Goal: Task Accomplishment & Management: Manage account settings

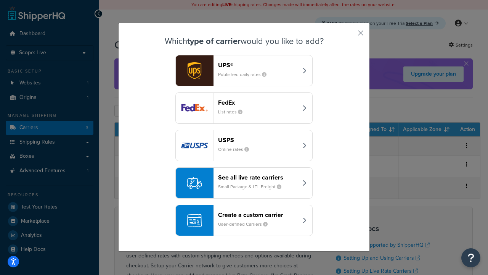
click at [244, 220] on div "Create a custom carrier User-defined Carriers" at bounding box center [258, 220] width 80 height 18
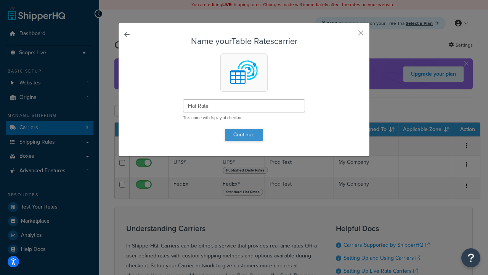
type input "Flat Rate"
click at [244, 134] on button "Continue" at bounding box center [244, 135] width 38 height 12
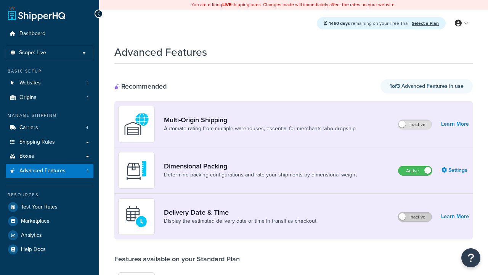
click at [415, 212] on label "Inactive" at bounding box center [415, 216] width 34 height 9
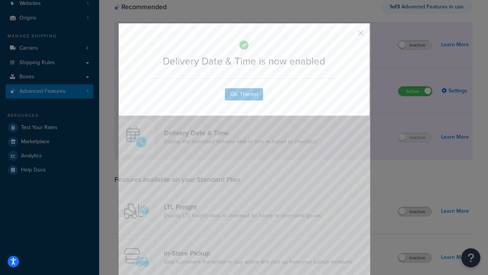
click at [349, 35] on button "button" at bounding box center [350, 36] width 2 height 2
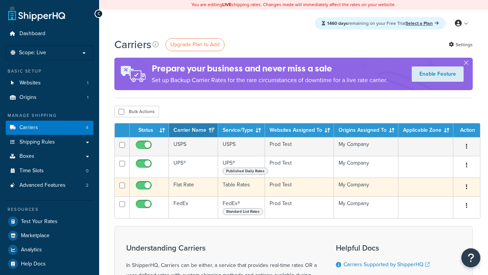
click at [193, 187] on td "Flat Rate" at bounding box center [193, 186] width 49 height 19
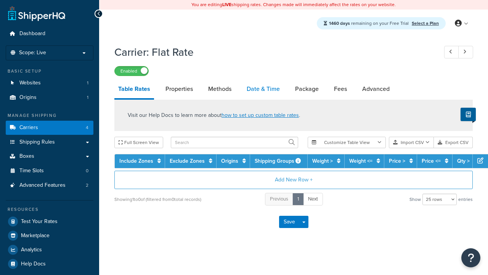
click at [263, 89] on link "Date & Time" at bounding box center [263, 89] width 41 height 18
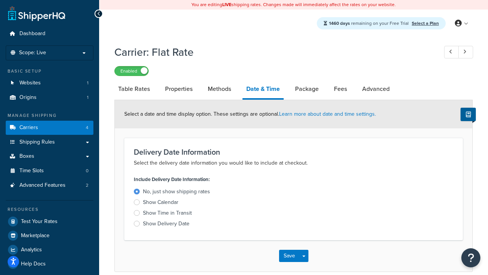
click at [161, 203] on div "Show Calendar" at bounding box center [160, 202] width 35 height 8
click at [0, 0] on input "Show Calendar" at bounding box center [0, 0] width 0 height 0
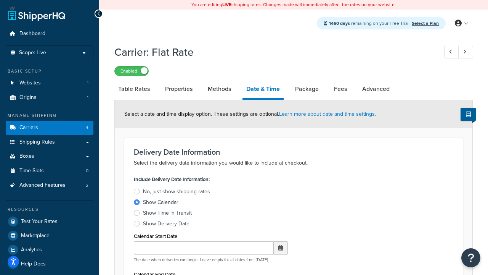
click at [161, 203] on div "Show Calendar" at bounding box center [160, 202] width 35 height 8
click at [0, 0] on input "Show Calendar" at bounding box center [0, 0] width 0 height 0
type input "[DATE]"
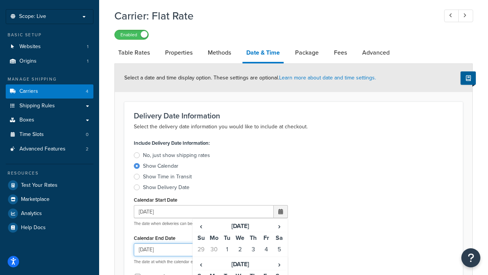
type input "[DATE]"
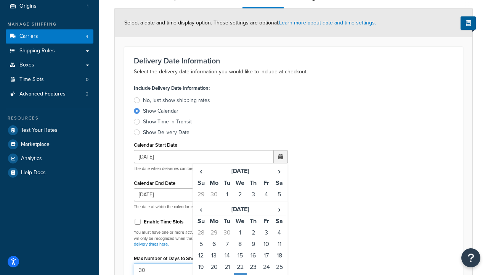
type input "30"
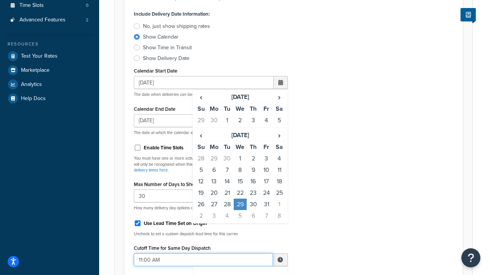
type input "11:00 AM"
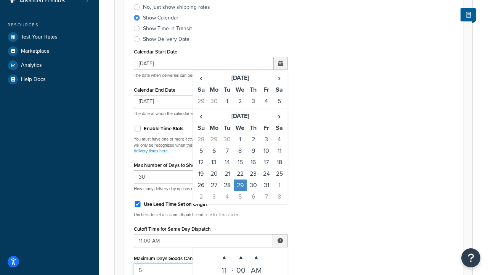
type input "5"
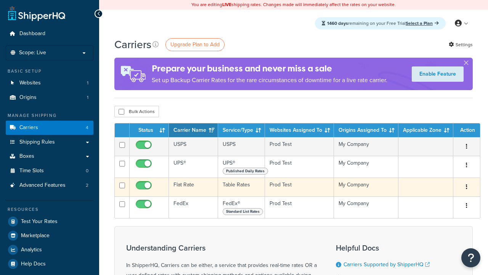
click at [193, 187] on td "Flat Rate" at bounding box center [193, 186] width 49 height 19
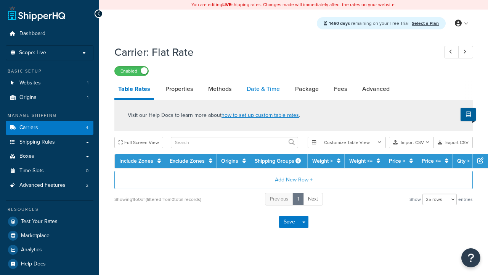
click at [263, 89] on link "Date & Time" at bounding box center [263, 89] width 41 height 18
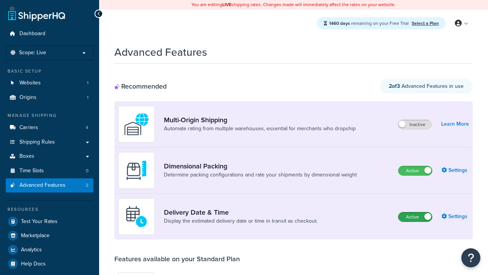
click at [415, 217] on label "Active" at bounding box center [416, 216] width 34 height 9
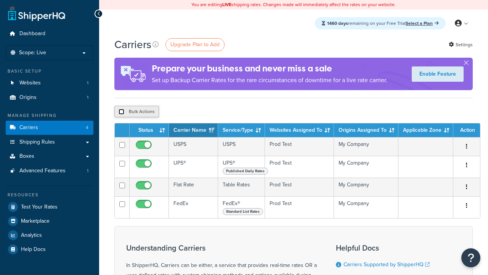
click at [121, 112] on input "checkbox" at bounding box center [122, 112] width 6 height 6
checkbox input "true"
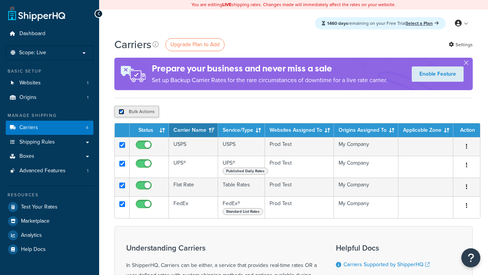
checkbox input "true"
click at [0, 0] on button "Delete" at bounding box center [0, 0] width 0 height 0
